Goal: Task Accomplishment & Management: Use online tool/utility

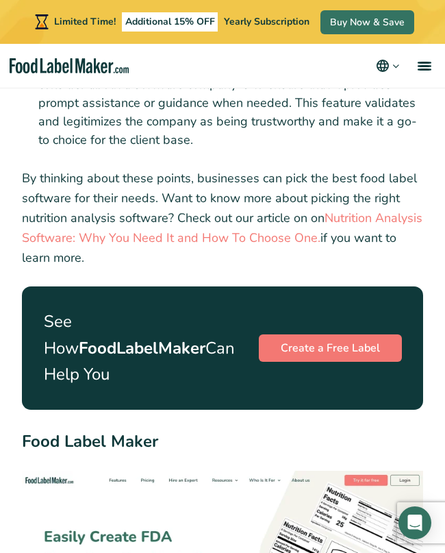
scroll to position [2658, 0]
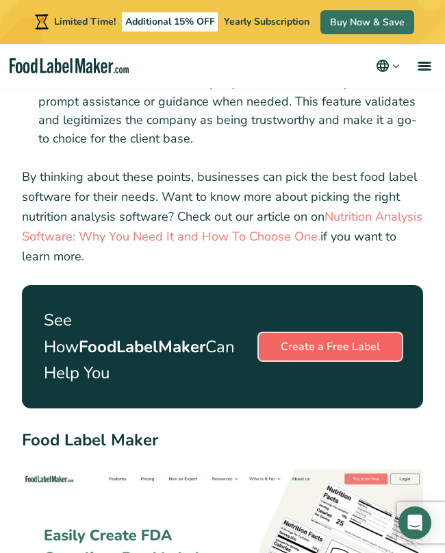
click at [309, 333] on link "Create a Free Label" at bounding box center [330, 346] width 143 height 27
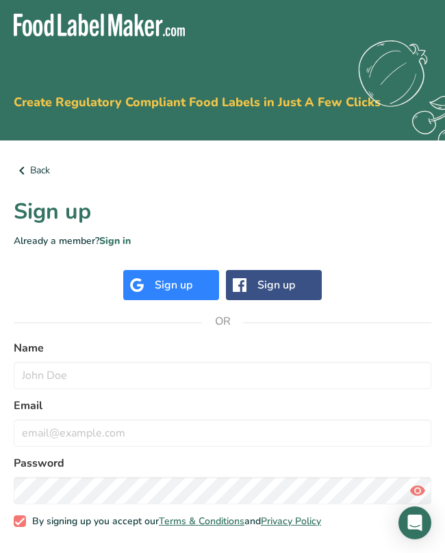
scroll to position [49, 0]
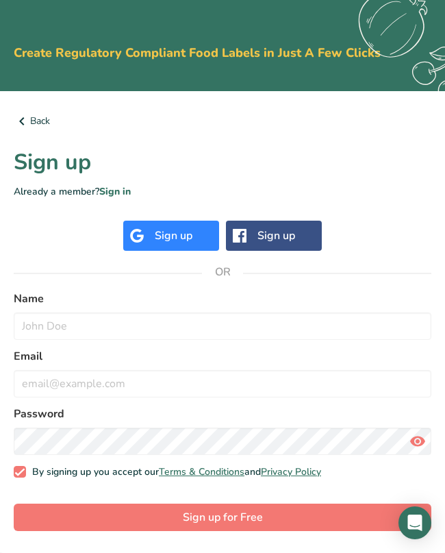
click at [188, 233] on div "Sign up" at bounding box center [174, 235] width 38 height 16
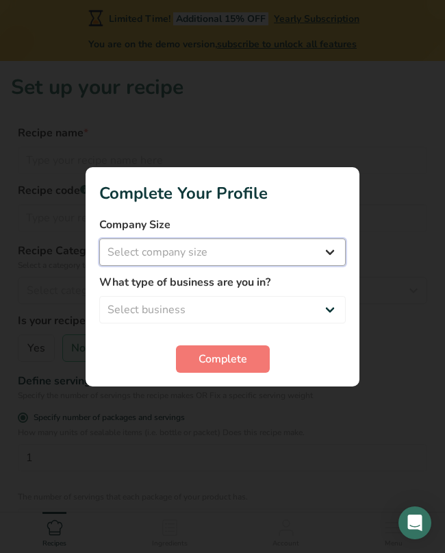
click at [284, 260] on select "Select company size Fewer than 10 Employees 10 to 50 Employees 51 to 500 Employ…" at bounding box center [222, 251] width 247 height 27
select select "1"
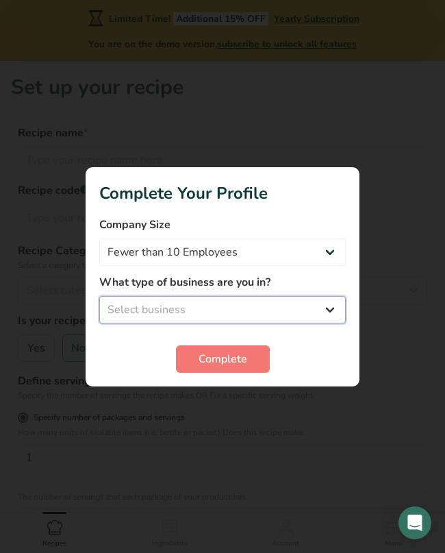
click at [267, 300] on select "Select business Packaged Food Manufacturer Restaurant & Cafe Bakery Meal Plans …" at bounding box center [222, 309] width 247 height 27
select select "2"
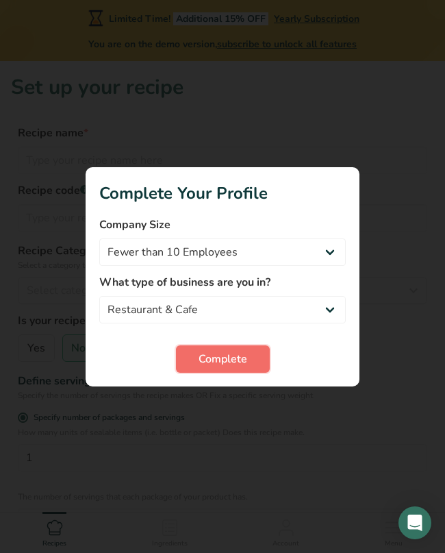
click at [231, 365] on span "Complete" at bounding box center [223, 359] width 49 height 16
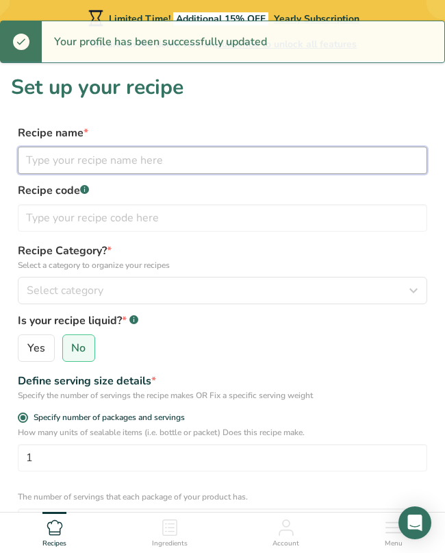
click at [219, 160] on input "text" at bounding box center [223, 160] width 410 height 27
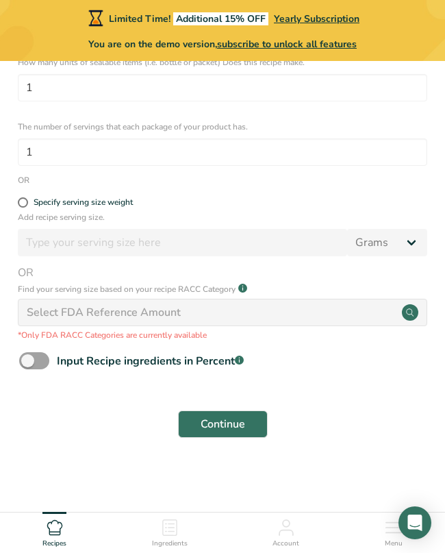
scroll to position [358, 0]
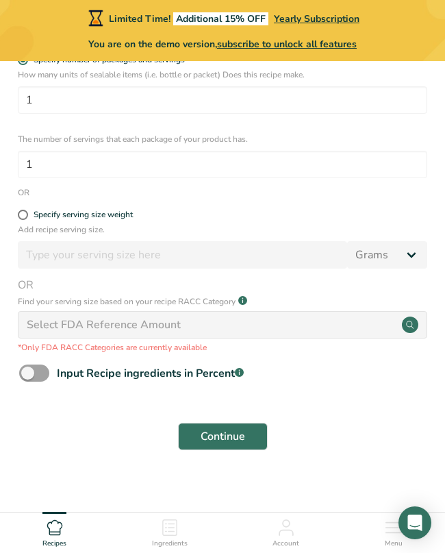
click at [195, 331] on div "Select FDA Reference Amount" at bounding box center [223, 324] width 410 height 27
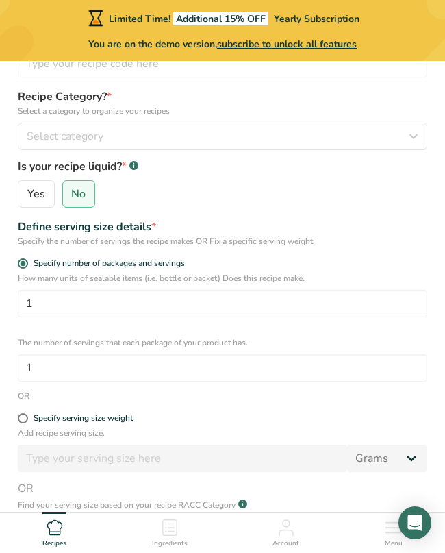
scroll to position [0, 0]
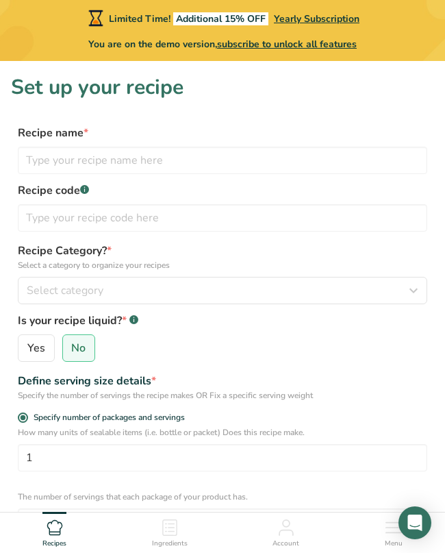
click at [110, 387] on div "Define serving size details *" at bounding box center [223, 381] width 410 height 16
